Goal: Task Accomplishment & Management: Complete application form

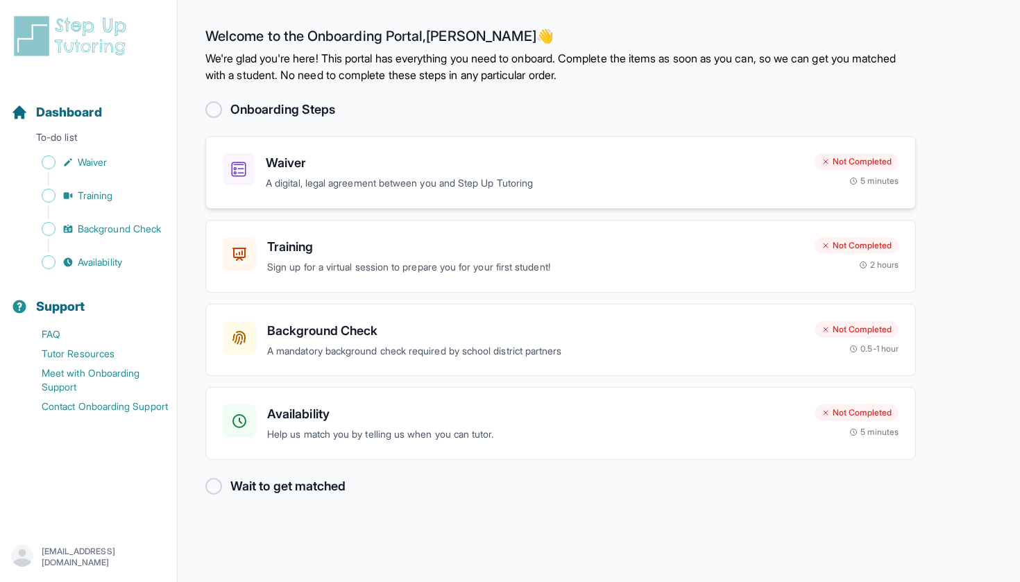
click at [352, 176] on p "A digital, legal agreement between you and Step Up Tutoring" at bounding box center [535, 184] width 538 height 16
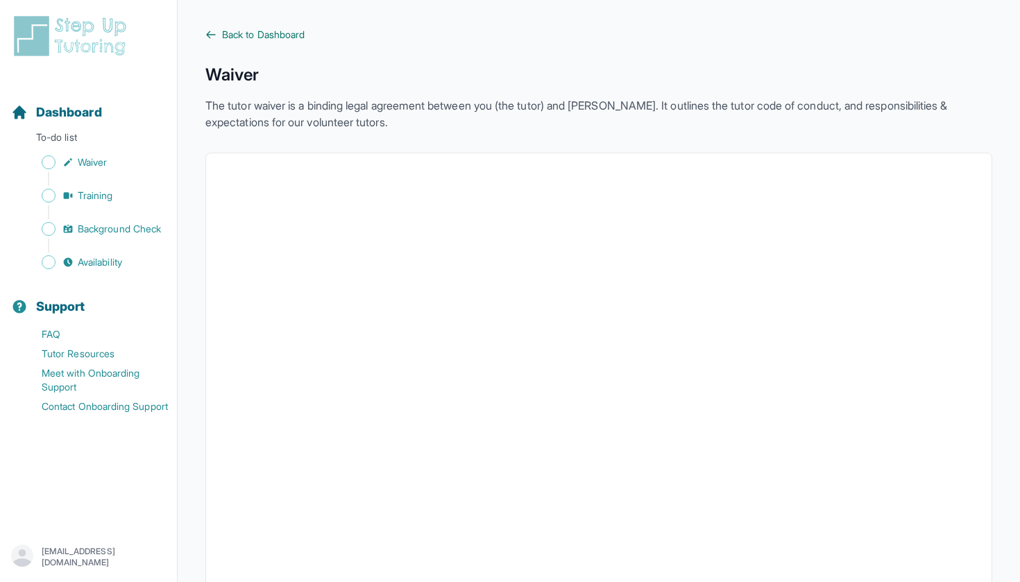
click at [268, 37] on span "Back to Dashboard" at bounding box center [263, 35] width 83 height 14
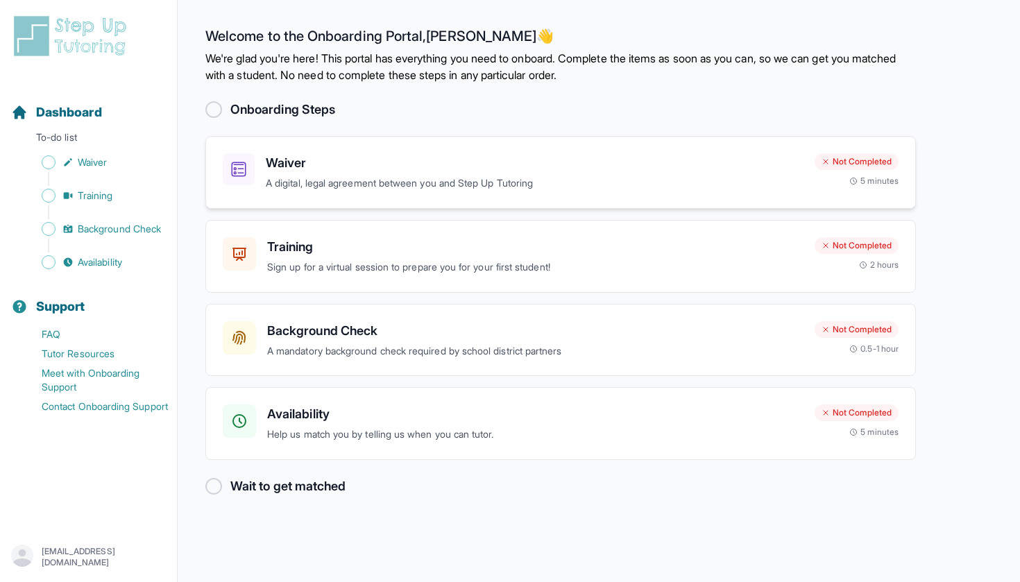
click at [279, 153] on h3 "Waiver" at bounding box center [535, 162] width 538 height 19
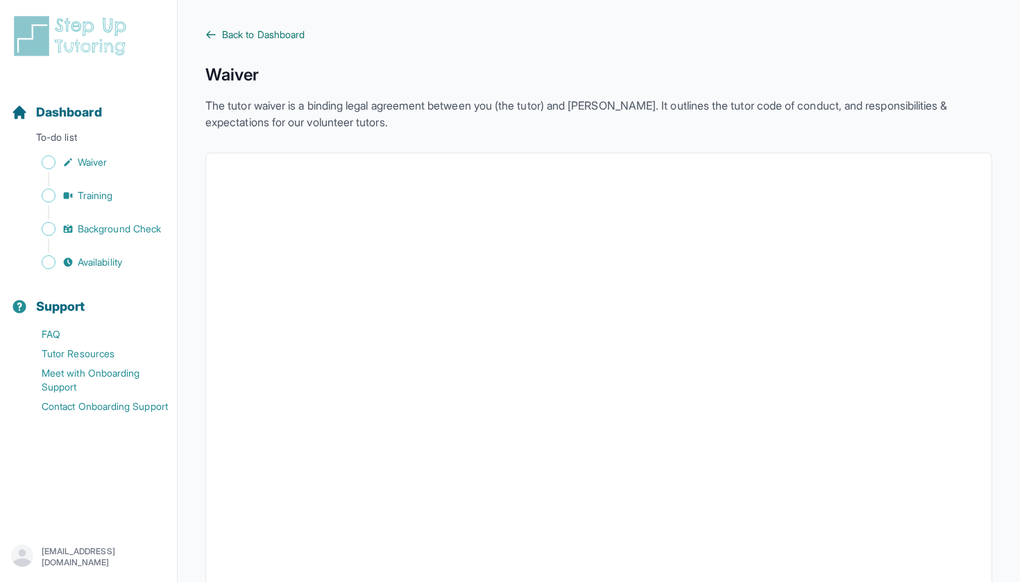
click at [246, 35] on span "Back to Dashboard" at bounding box center [263, 35] width 83 height 14
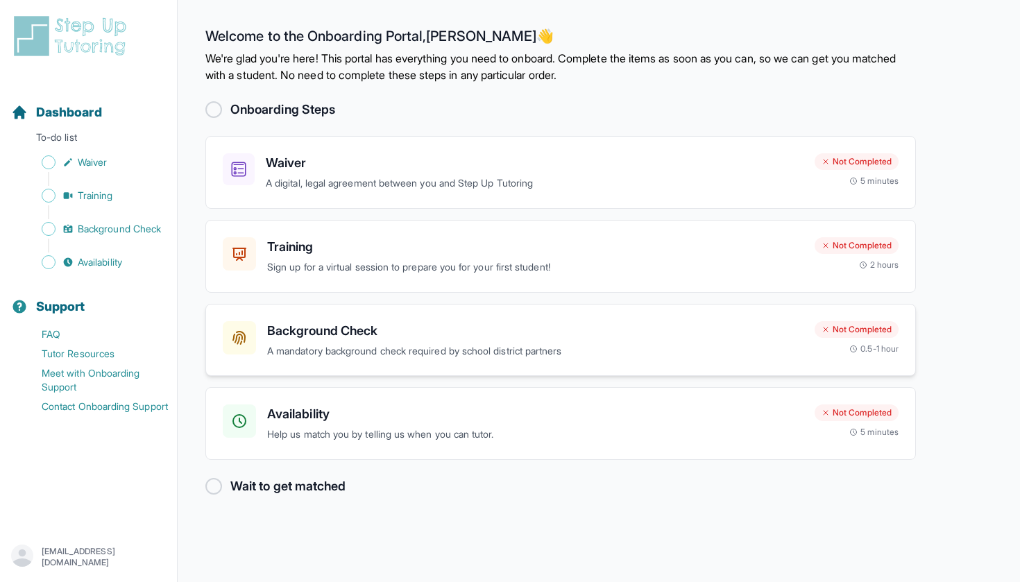
click at [358, 329] on h3 "Background Check" at bounding box center [535, 330] width 536 height 19
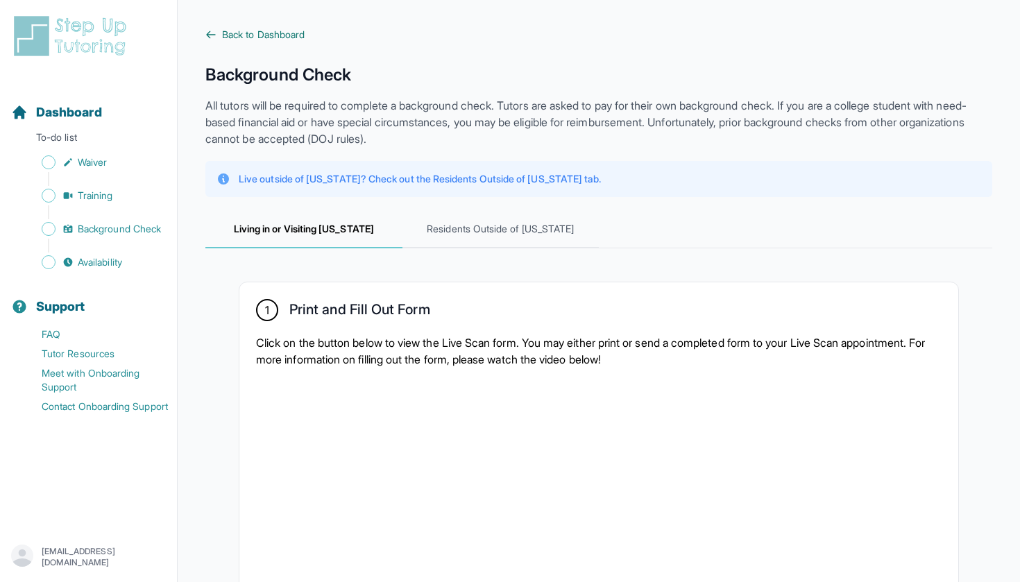
click at [245, 30] on span "Back to Dashboard" at bounding box center [263, 35] width 83 height 14
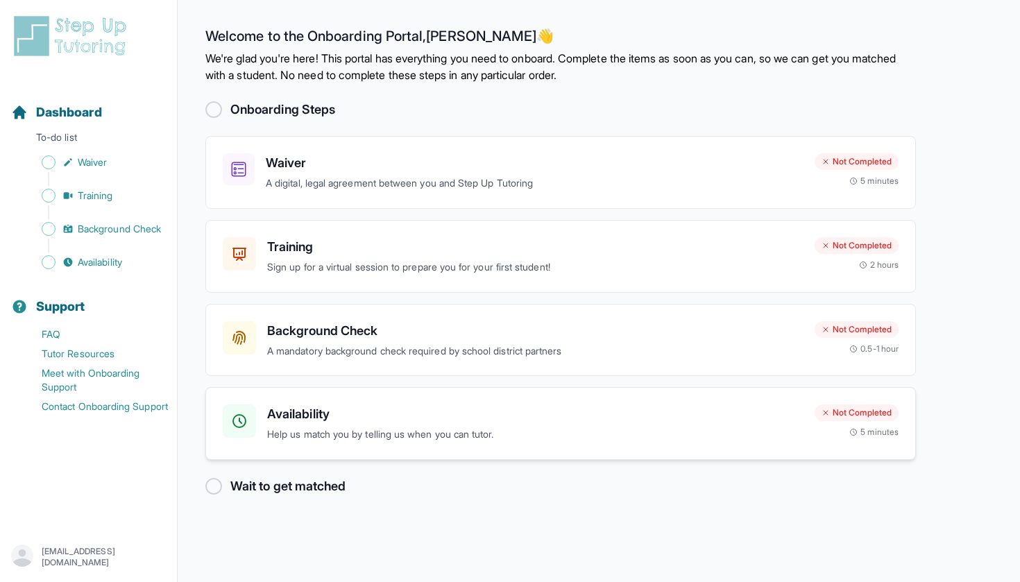
click at [300, 421] on h3 "Availability" at bounding box center [535, 413] width 536 height 19
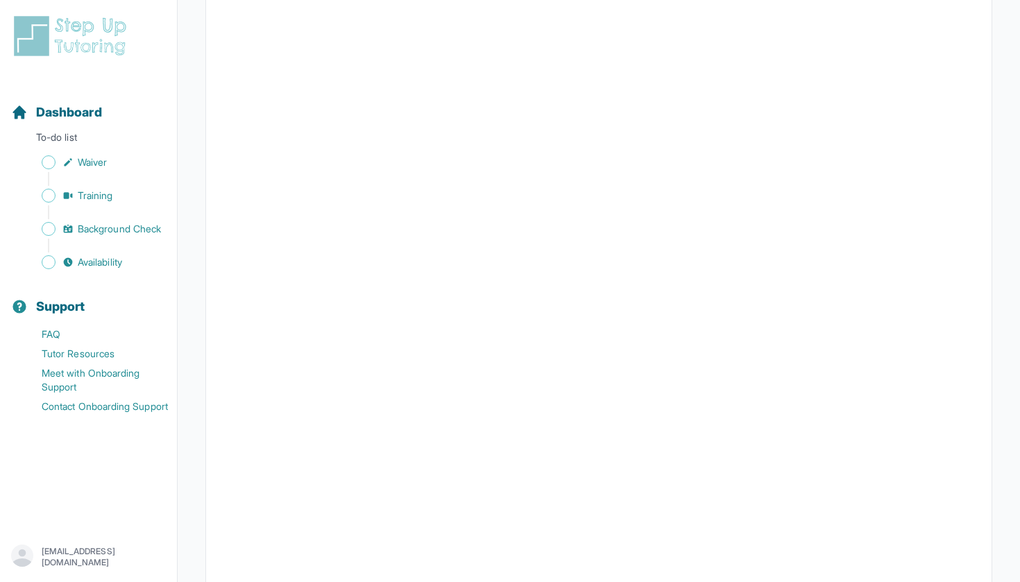
scroll to position [141, 0]
